Goal: Find specific page/section: Find specific page/section

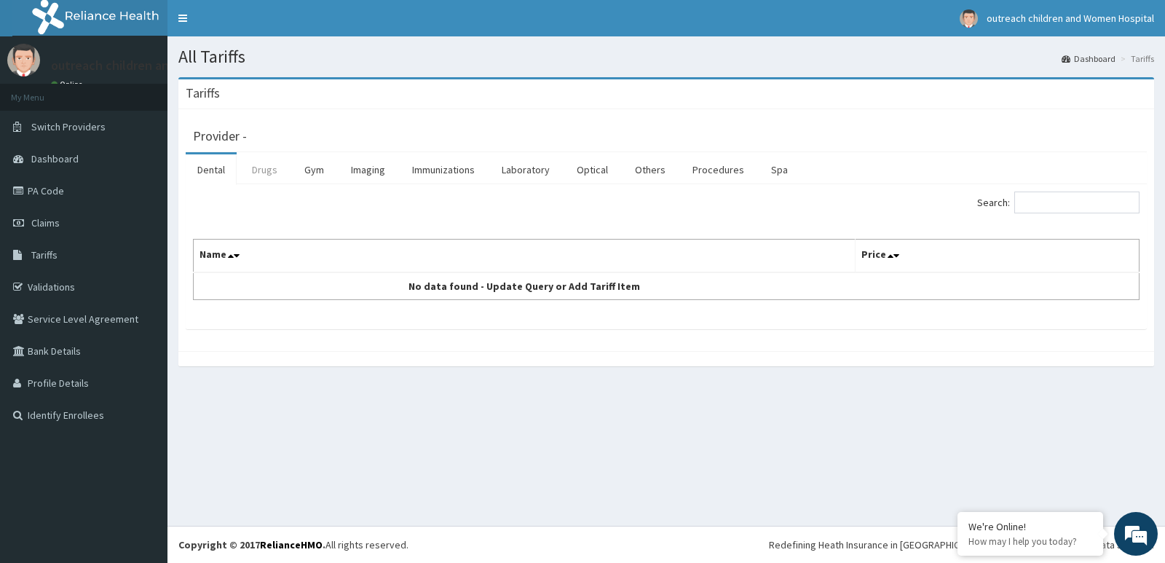
click at [269, 175] on link "Drugs" at bounding box center [264, 169] width 49 height 31
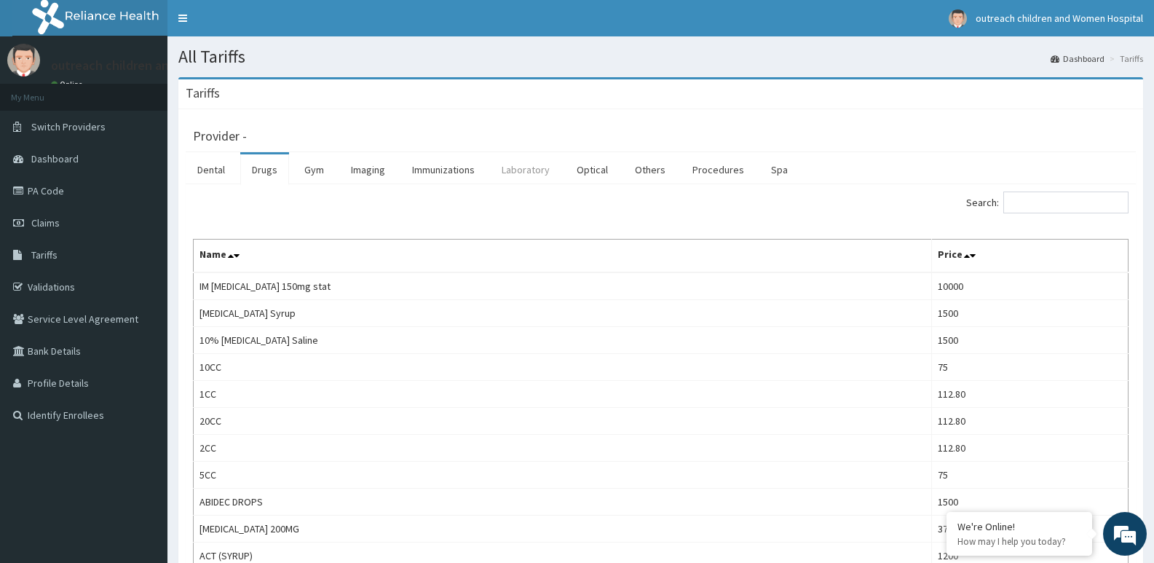
click at [525, 170] on link "Laboratory" at bounding box center [525, 169] width 71 height 31
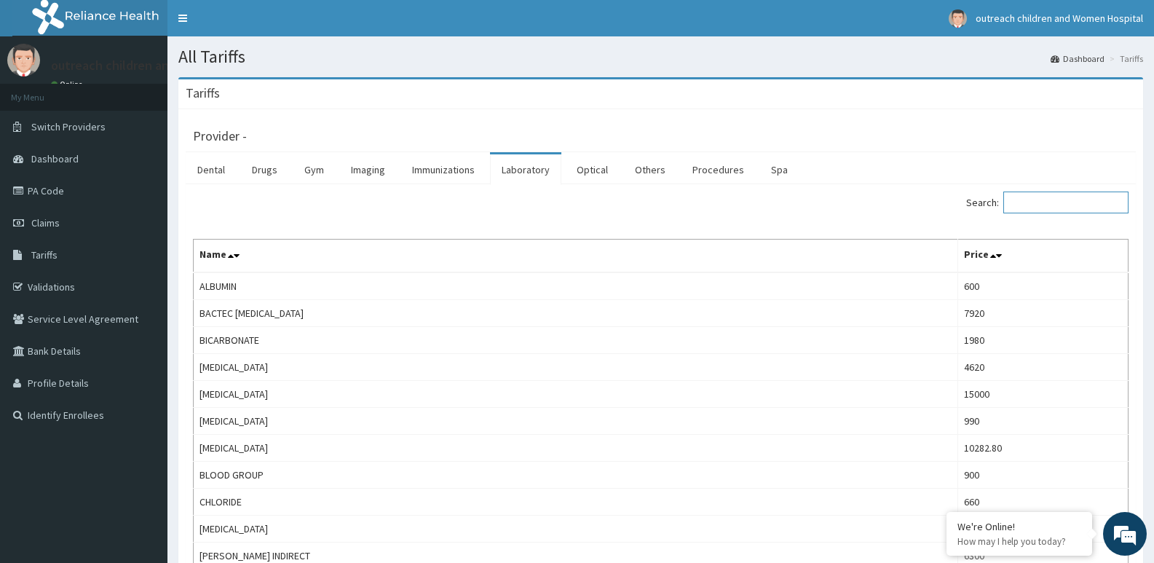
click at [1079, 203] on input "Search:" at bounding box center [1065, 202] width 125 height 22
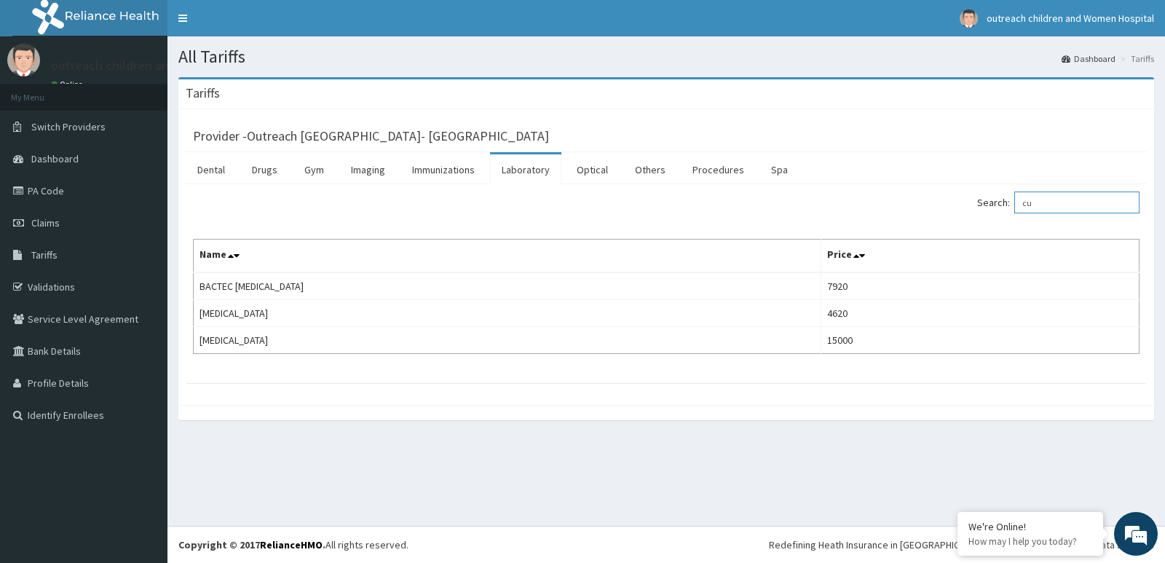
type input "c"
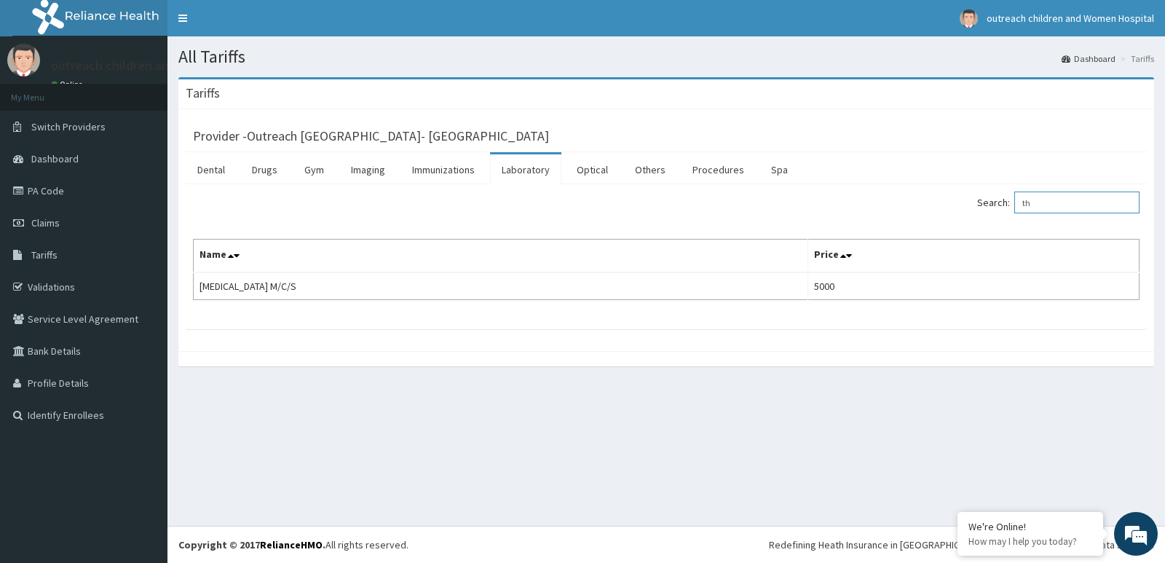
type input "t"
type input "p"
type input "h"
type input "u"
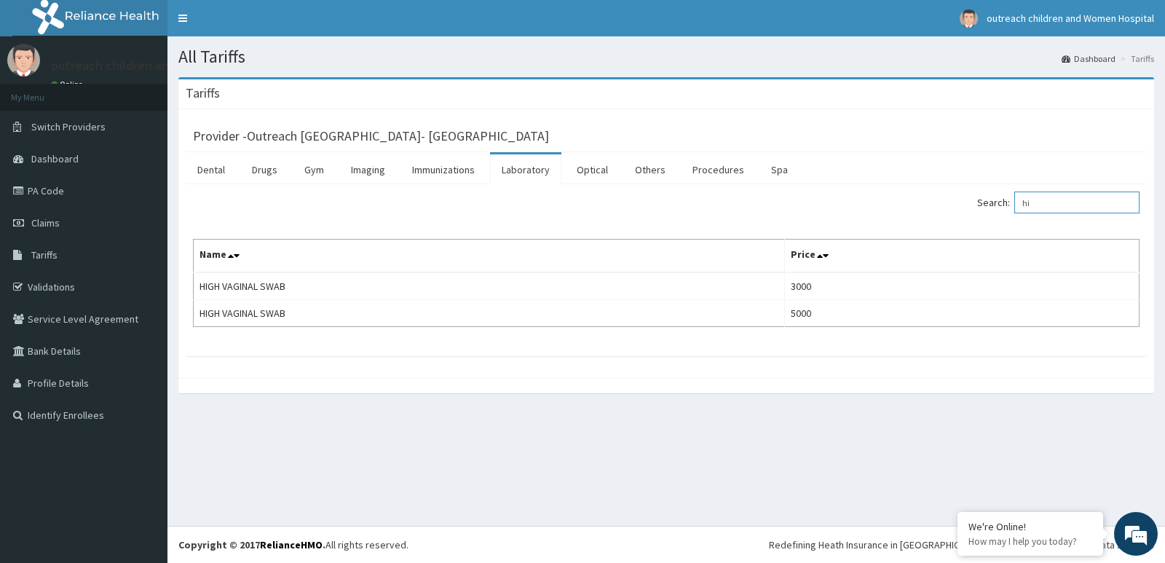
type input "h"
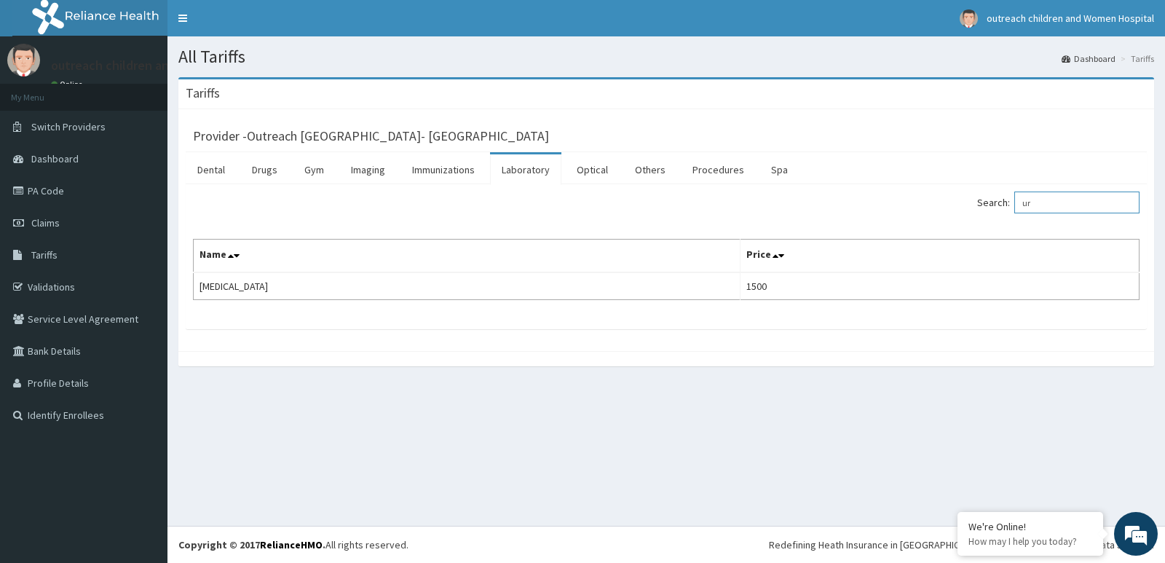
type input "u"
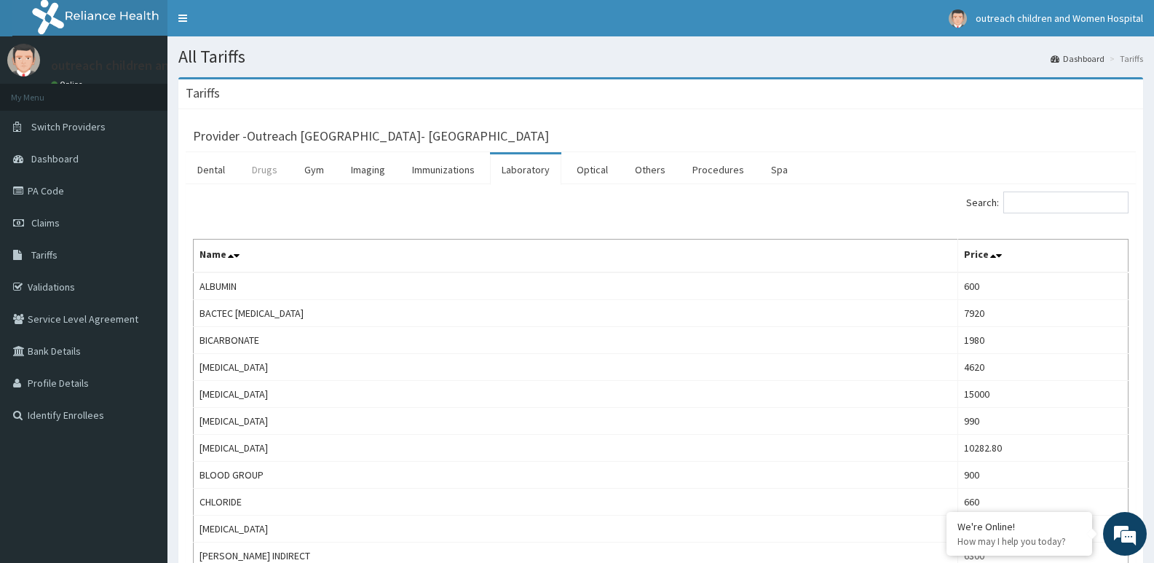
click at [266, 168] on link "Drugs" at bounding box center [264, 169] width 49 height 31
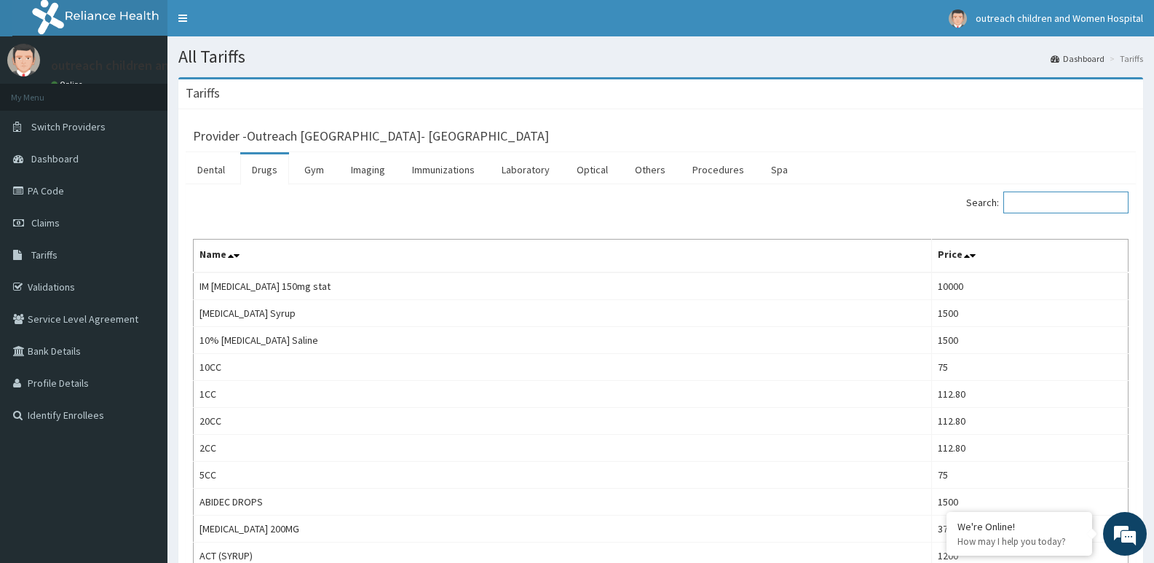
click at [1059, 204] on input "Search:" at bounding box center [1065, 202] width 125 height 22
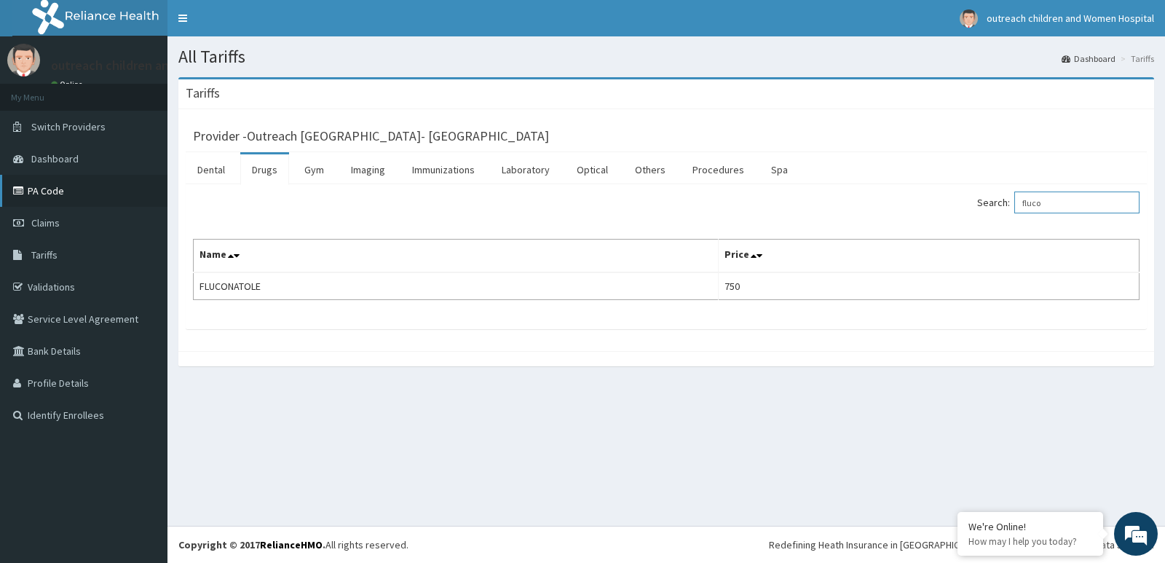
type input "fluco"
click at [54, 190] on link "PA Code" at bounding box center [83, 191] width 167 height 32
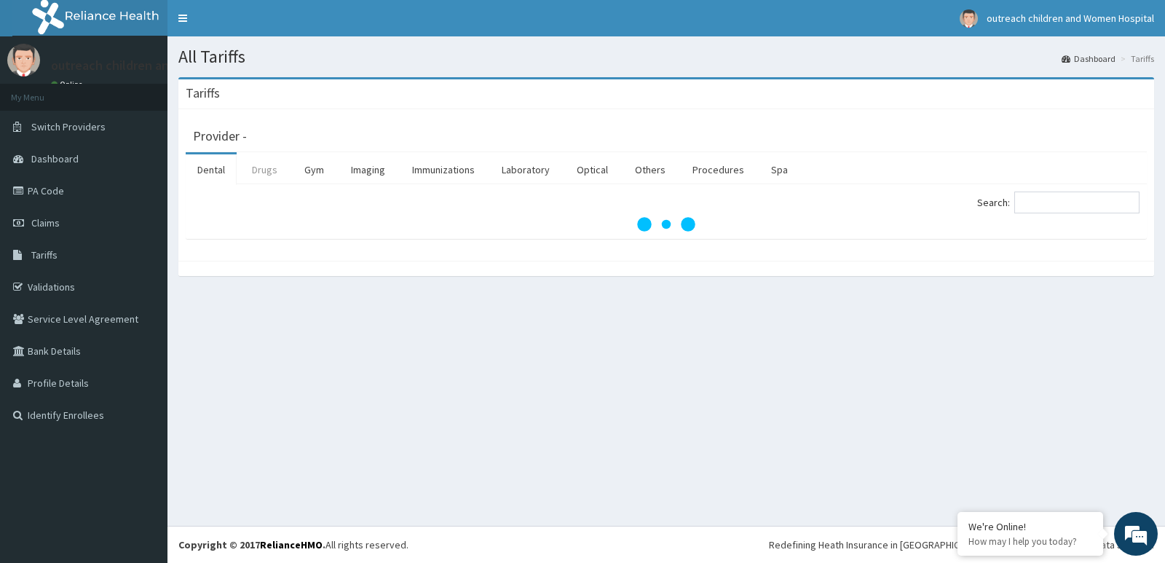
click at [273, 165] on link "Drugs" at bounding box center [264, 169] width 49 height 31
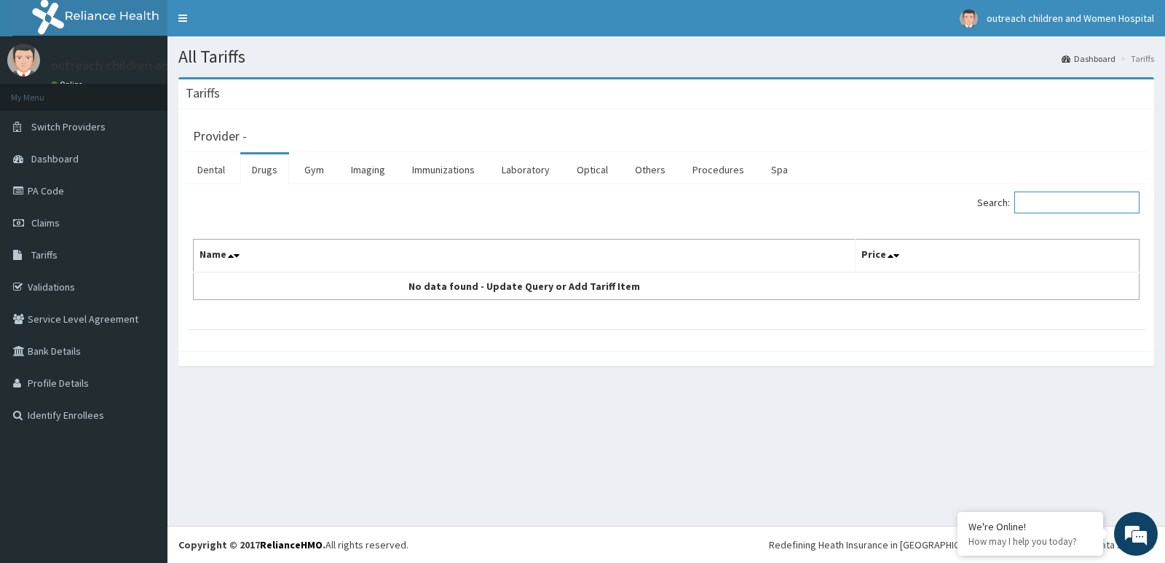
click at [1090, 205] on input "Search:" at bounding box center [1076, 202] width 125 height 22
type input "c"
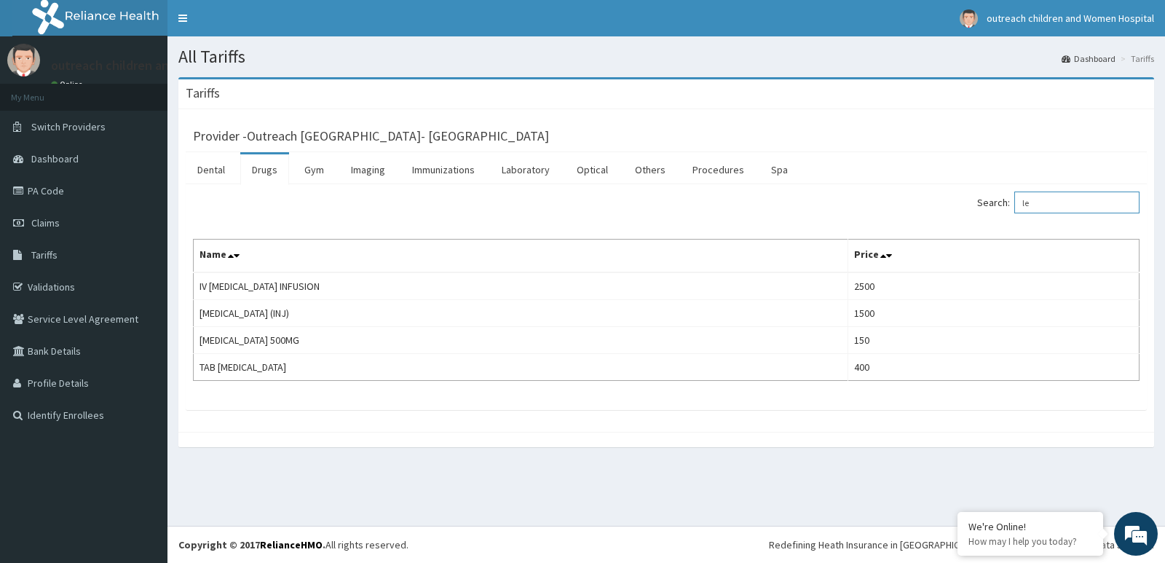
type input "l"
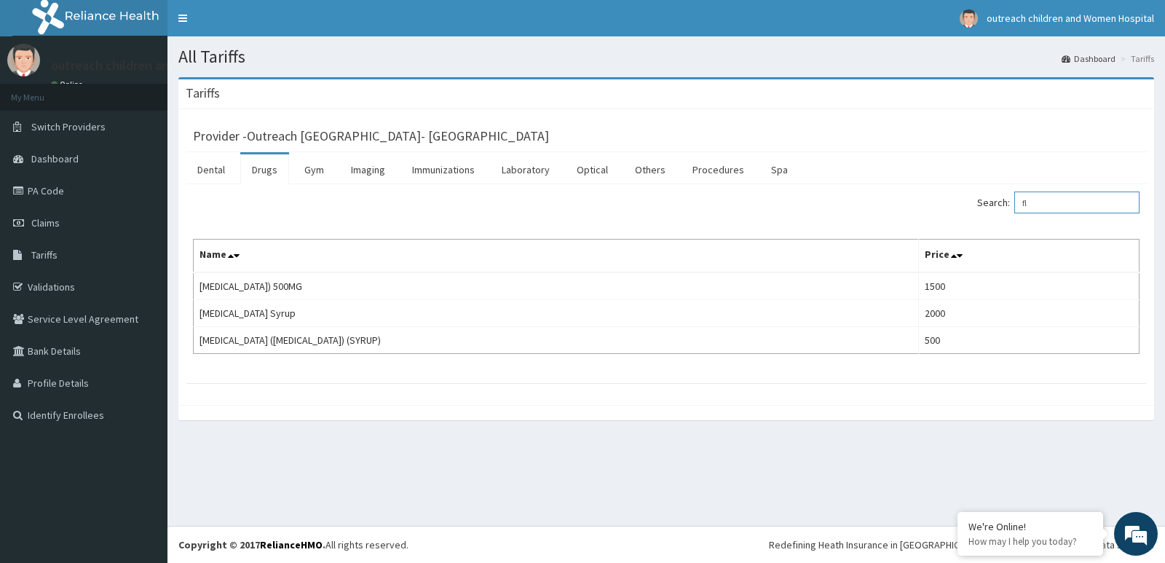
type input "f"
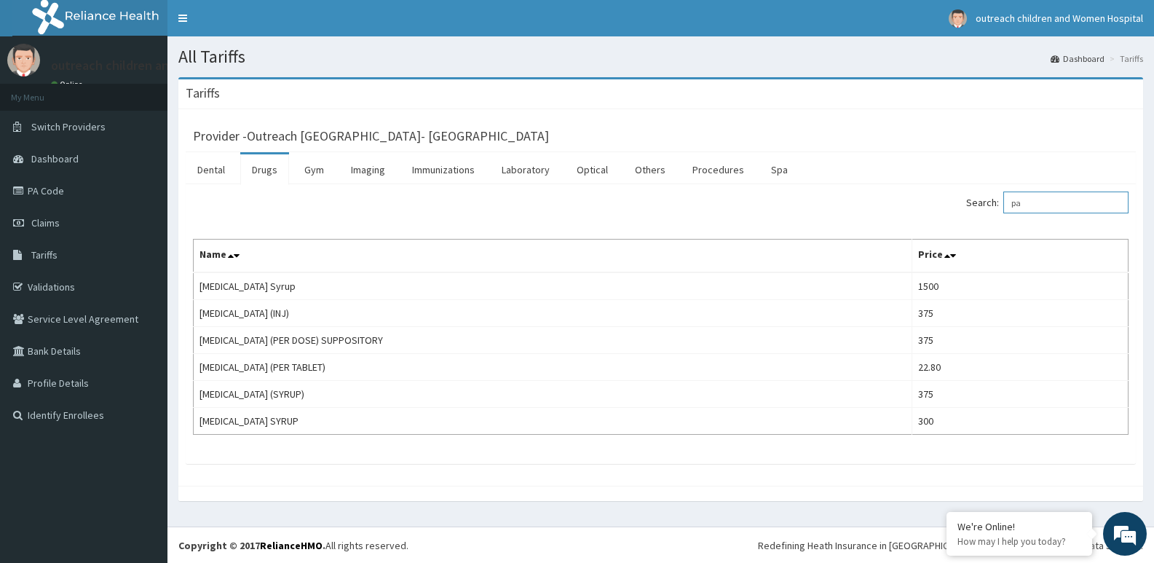
type input "p"
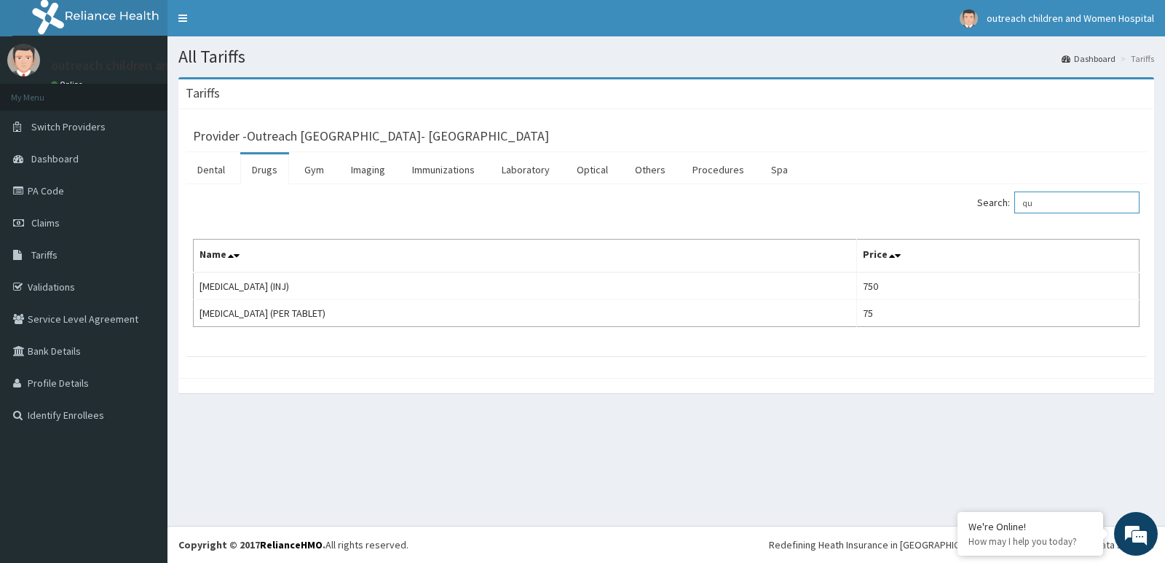
type input "q"
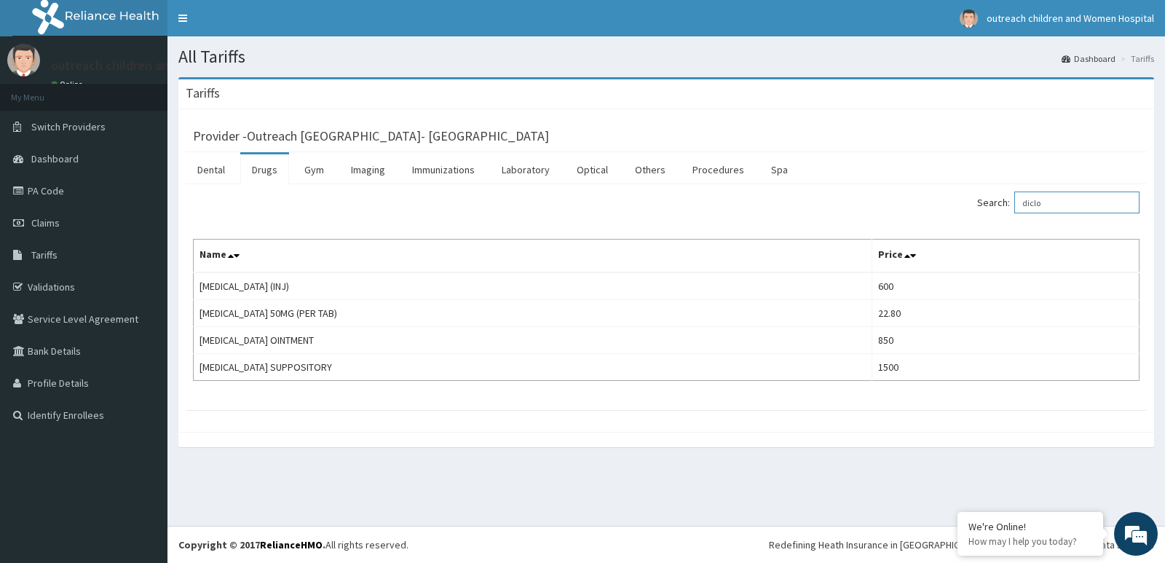
type input "diclo"
click at [32, 188] on link "PA Code" at bounding box center [83, 191] width 167 height 32
